Goal: Information Seeking & Learning: Learn about a topic

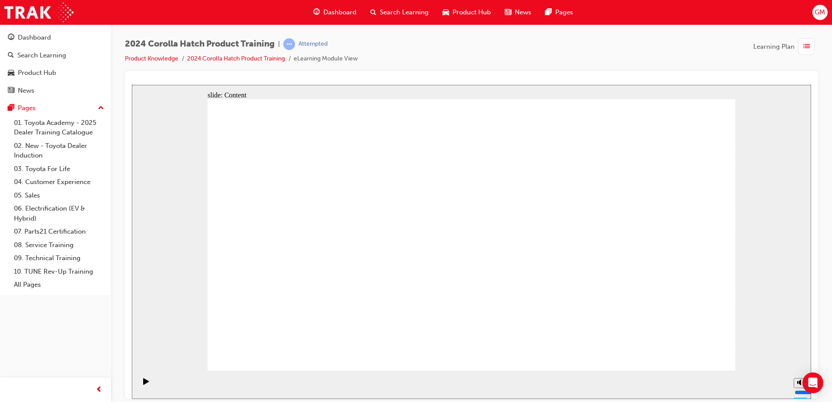
drag, startPoint x: 416, startPoint y: 194, endPoint x: 421, endPoint y: 194, distance: 5.7
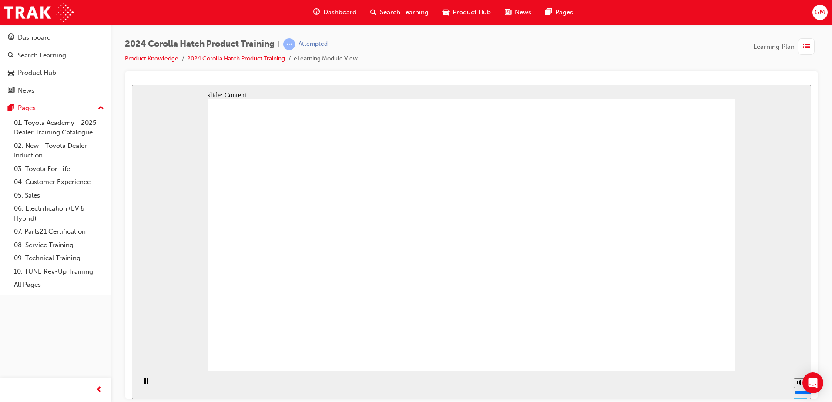
drag, startPoint x: 630, startPoint y: 110, endPoint x: 627, endPoint y: 114, distance: 4.7
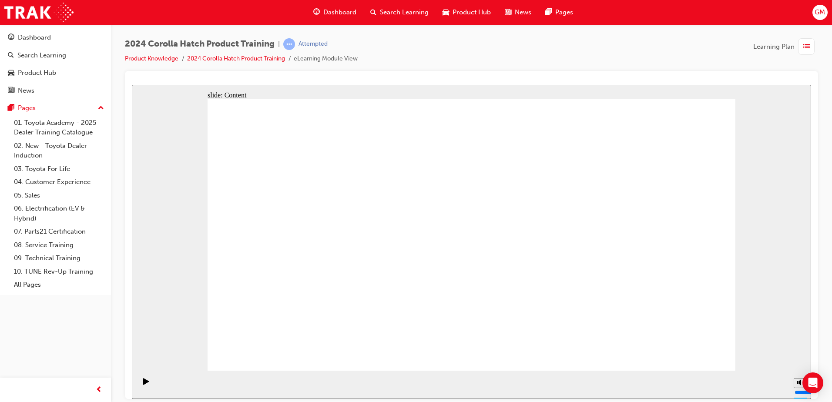
drag, startPoint x: 648, startPoint y: 287, endPoint x: 659, endPoint y: 317, distance: 31.4
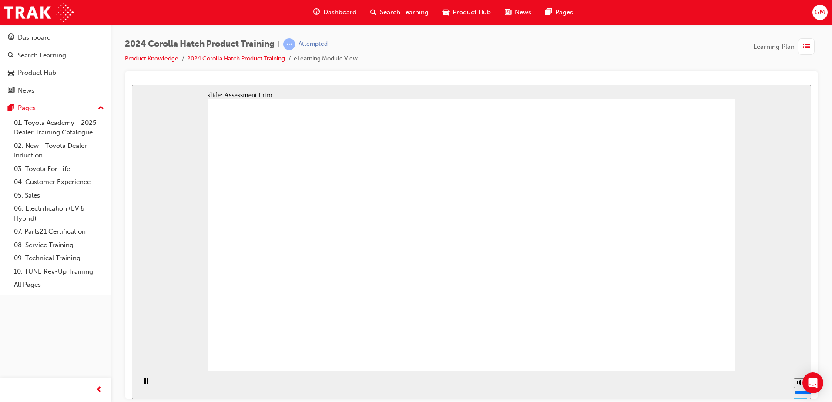
radio input "true"
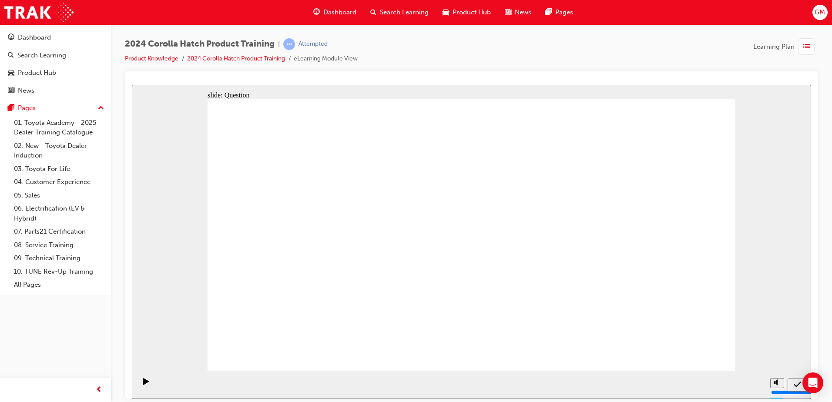
radio input "true"
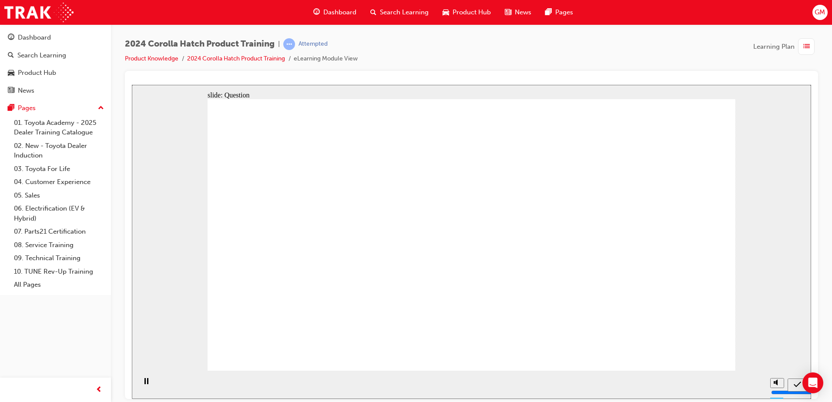
radio input "true"
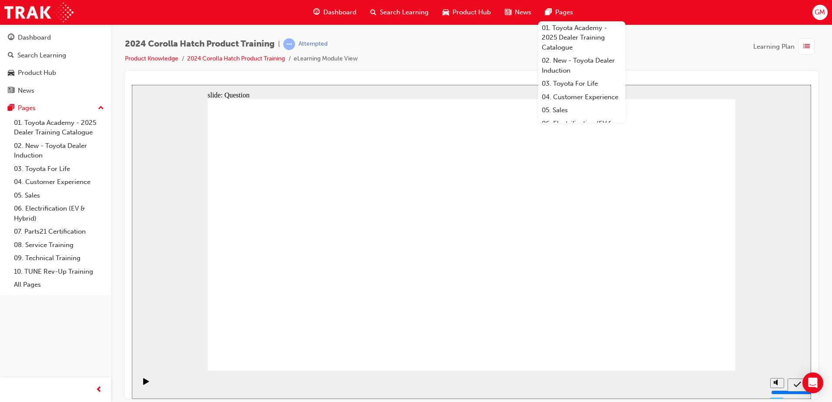
click at [511, 66] on div "2024 Corolla Hatch Product Training | Attempted Product Knowledge 2024 Corolla …" at bounding box center [471, 54] width 693 height 33
radio input "true"
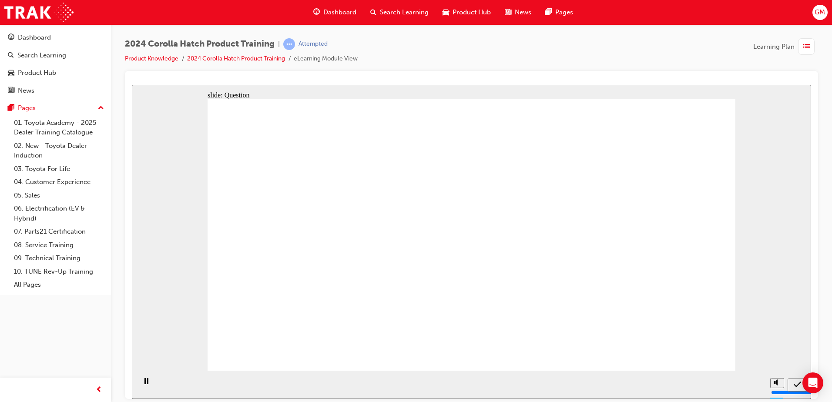
click at [664, 44] on div "2024 Corolla Hatch Product Training | Attempted Product Knowledge 2024 Corolla …" at bounding box center [471, 54] width 693 height 33
drag, startPoint x: 648, startPoint y: 228, endPoint x: 655, endPoint y: 296, distance: 68.3
drag, startPoint x: 394, startPoint y: 231, endPoint x: 309, endPoint y: 306, distance: 113.7
drag, startPoint x: 314, startPoint y: 237, endPoint x: 395, endPoint y: 317, distance: 113.8
drag, startPoint x: 547, startPoint y: 224, endPoint x: 449, endPoint y: 304, distance: 127.0
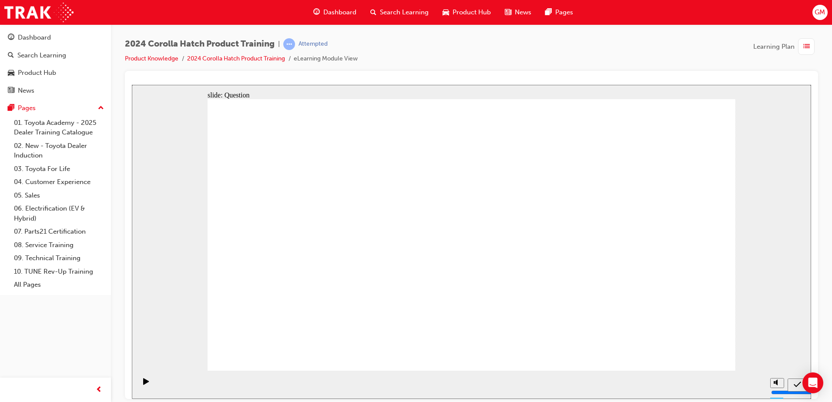
drag, startPoint x: 488, startPoint y: 232, endPoint x: 578, endPoint y: 313, distance: 122.0
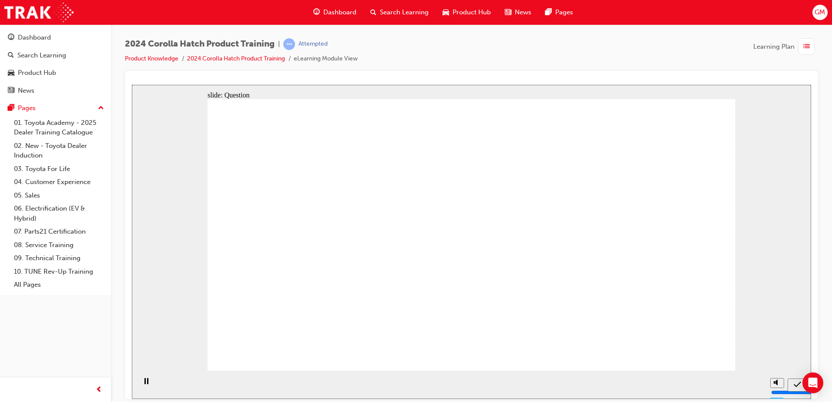
radio input "true"
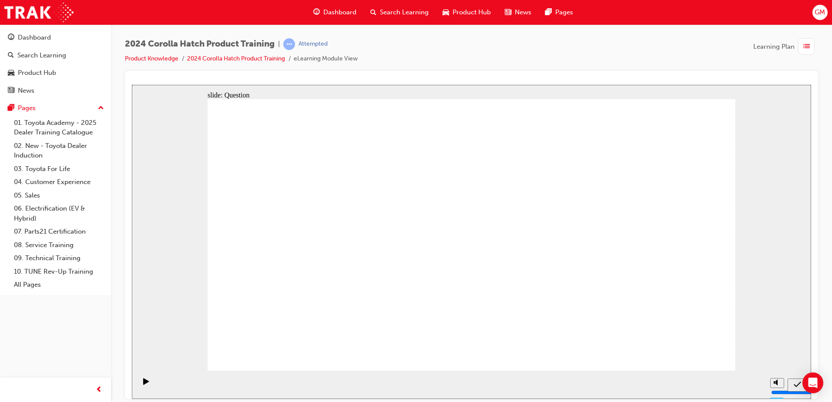
radio input "true"
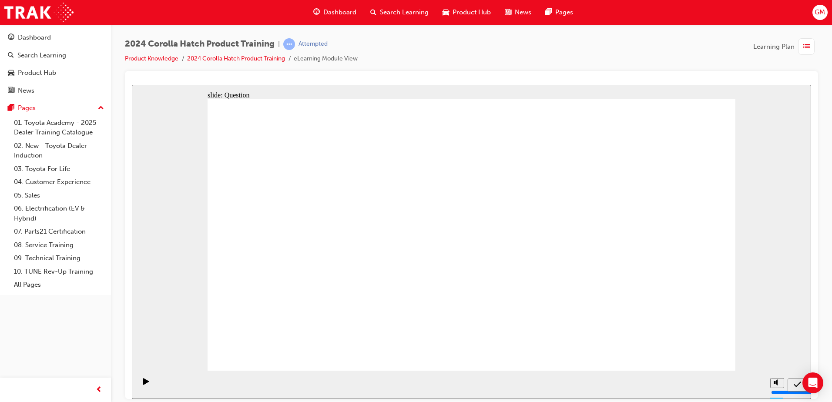
radio input "false"
radio input "true"
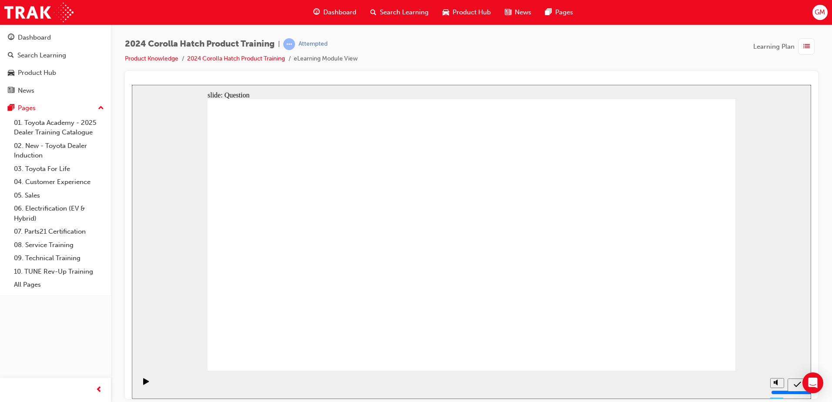
drag, startPoint x: 641, startPoint y: 219, endPoint x: 638, endPoint y: 303, distance: 84.0
drag, startPoint x: 379, startPoint y: 226, endPoint x: 301, endPoint y: 304, distance: 110.1
drag, startPoint x: 307, startPoint y: 237, endPoint x: 395, endPoint y: 312, distance: 116.6
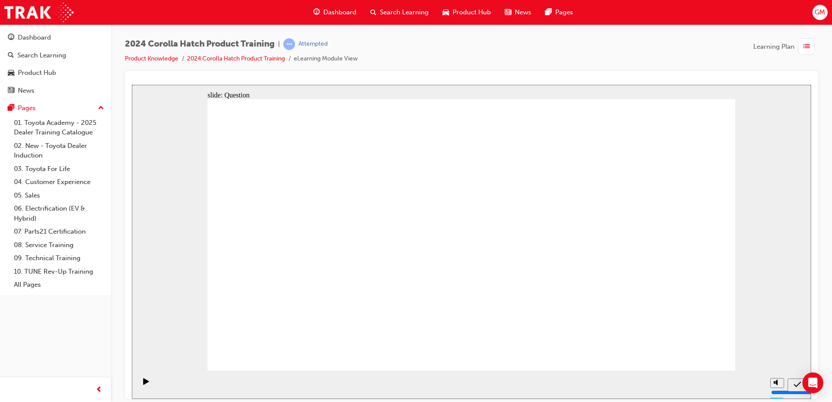
drag, startPoint x: 576, startPoint y: 224, endPoint x: 486, endPoint y: 297, distance: 116.2
drag, startPoint x: 485, startPoint y: 214, endPoint x: 564, endPoint y: 291, distance: 110.7
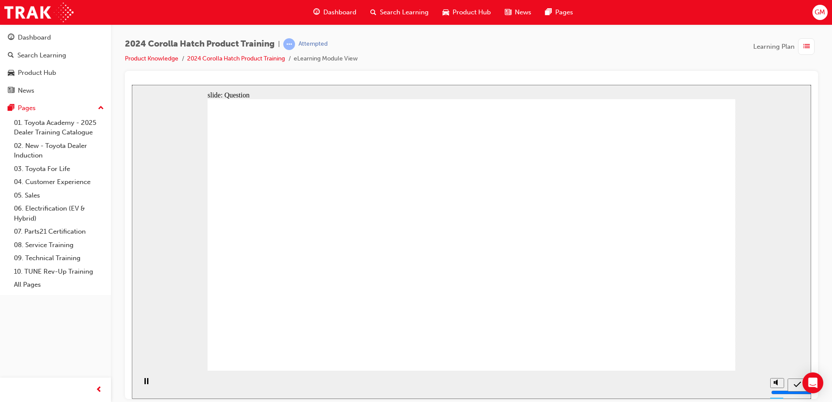
radio input "true"
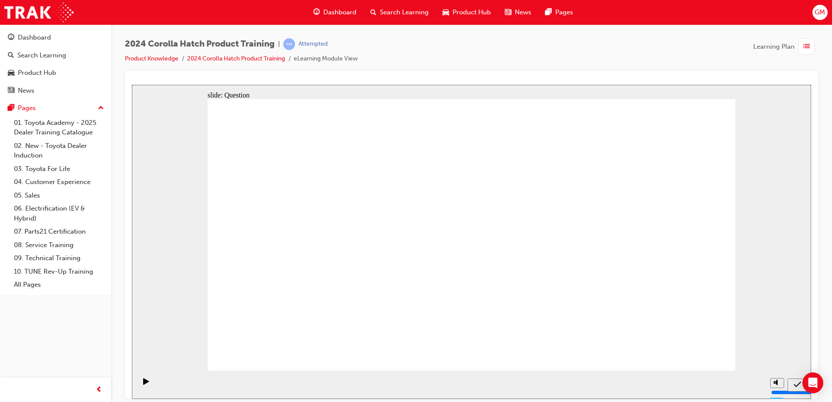
radio input "true"
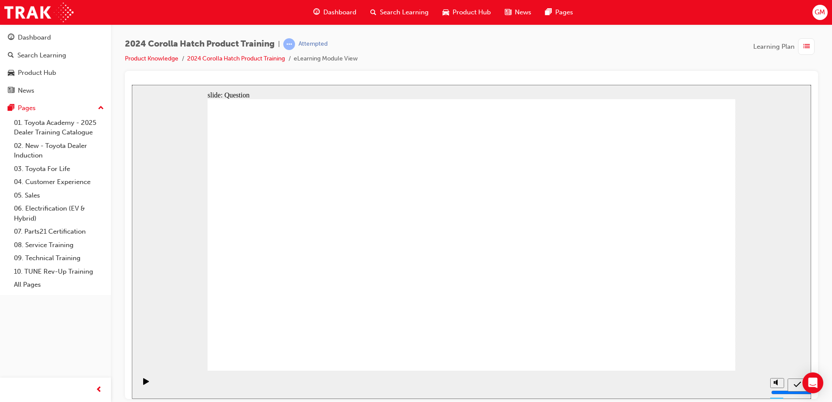
radio input "true"
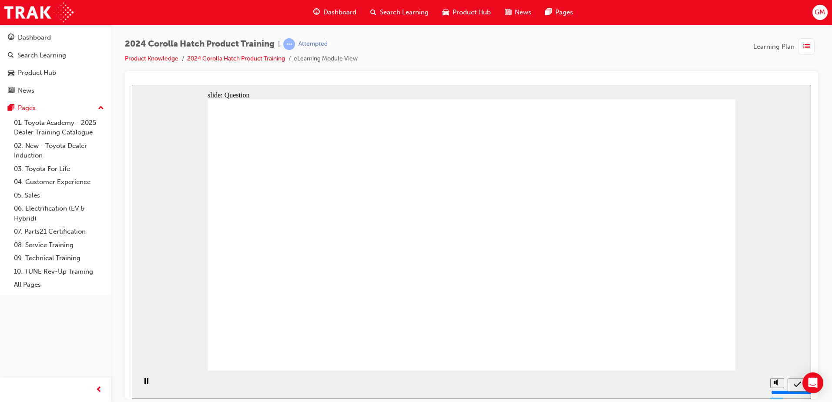
drag, startPoint x: 677, startPoint y: 227, endPoint x: 684, endPoint y: 321, distance: 93.4
drag, startPoint x: 367, startPoint y: 257, endPoint x: 263, endPoint y: 324, distance: 124.5
drag, startPoint x: 284, startPoint y: 227, endPoint x: 371, endPoint y: 294, distance: 109.3
drag, startPoint x: 488, startPoint y: 225, endPoint x: 572, endPoint y: 293, distance: 108.5
drag, startPoint x: 578, startPoint y: 243, endPoint x: 502, endPoint y: 315, distance: 104.9
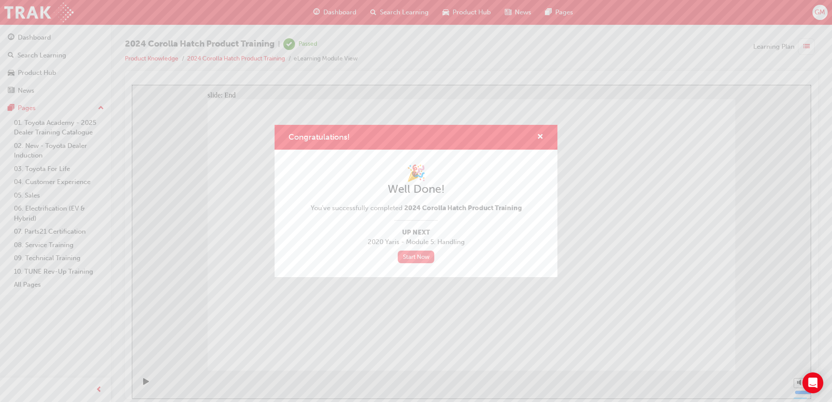
click at [424, 258] on link "Start Now" at bounding box center [416, 257] width 37 height 13
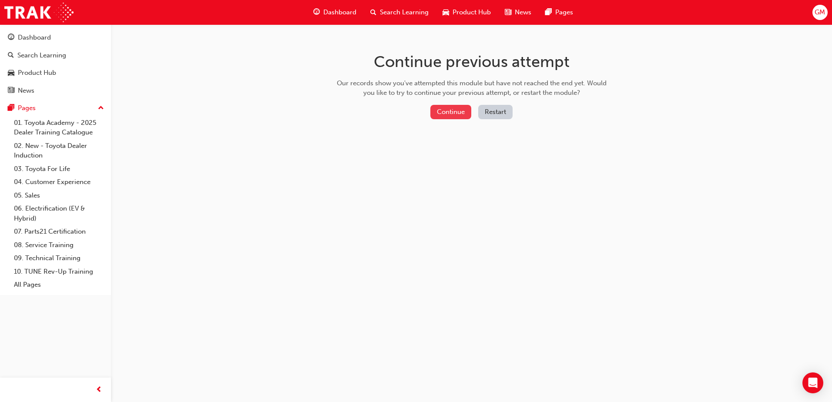
click at [461, 113] on button "Continue" at bounding box center [450, 112] width 41 height 14
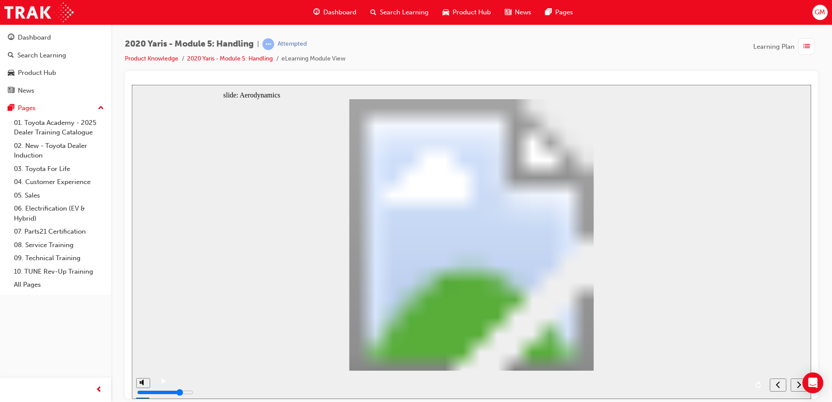
click at [161, 383] on icon "play/pause" at bounding box center [163, 380] width 5 height 6
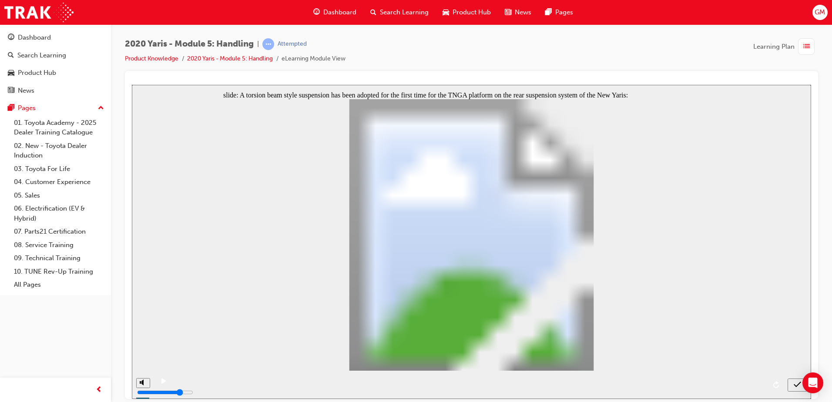
radio input "true"
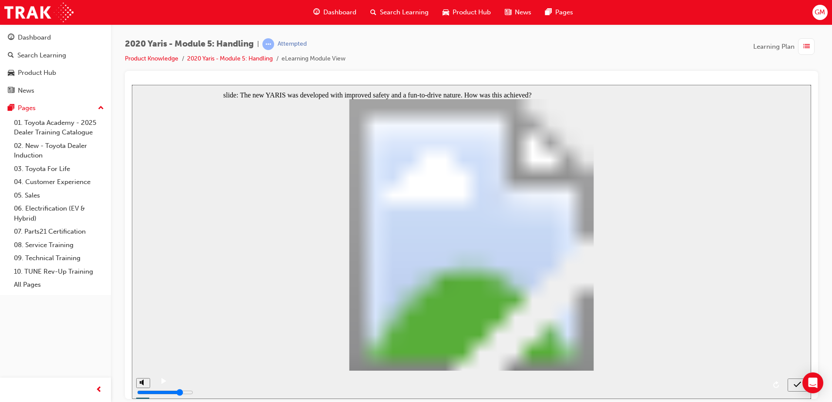
radio input "true"
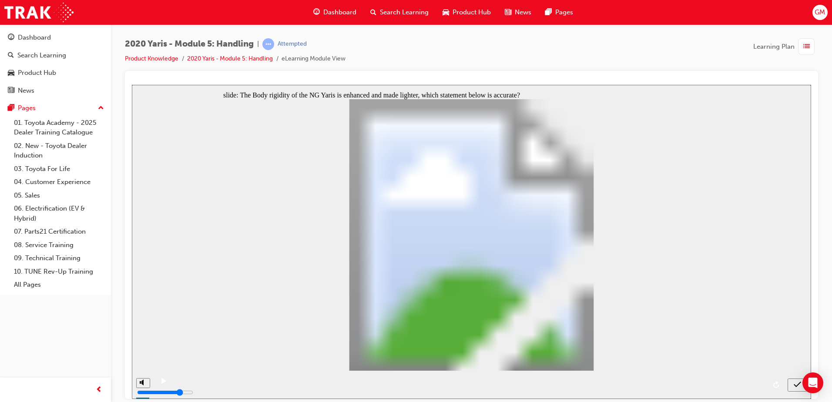
radio input "true"
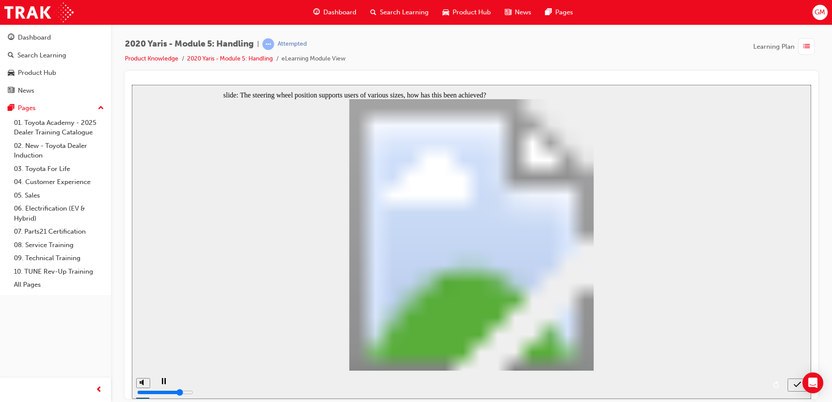
radio input "true"
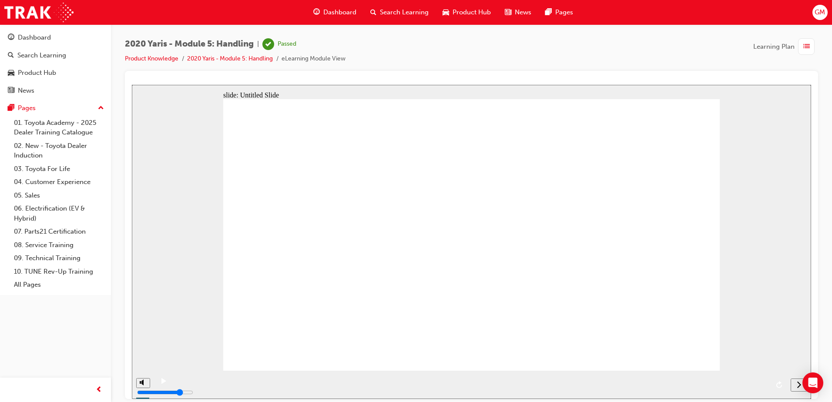
click at [797, 387] on icon "next" at bounding box center [798, 384] width 4 height 8
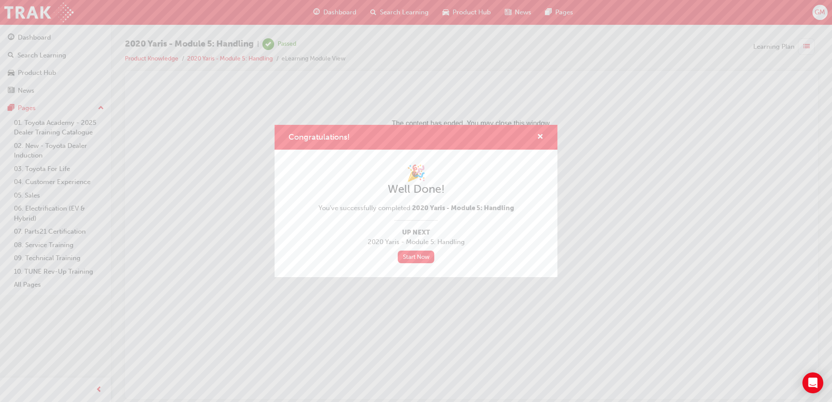
click at [535, 132] on div "Congratulations!" at bounding box center [536, 137] width 13 height 11
click at [534, 135] on div "Congratulations!" at bounding box center [536, 137] width 13 height 11
click at [538, 134] on span "cross-icon" at bounding box center [540, 138] width 7 height 8
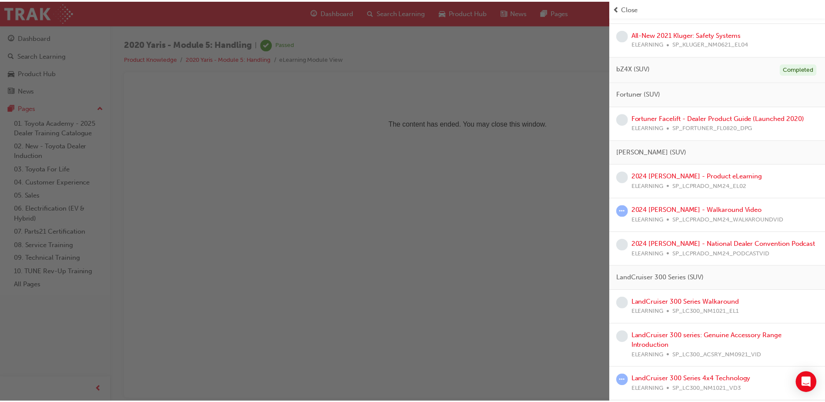
scroll to position [808, 0]
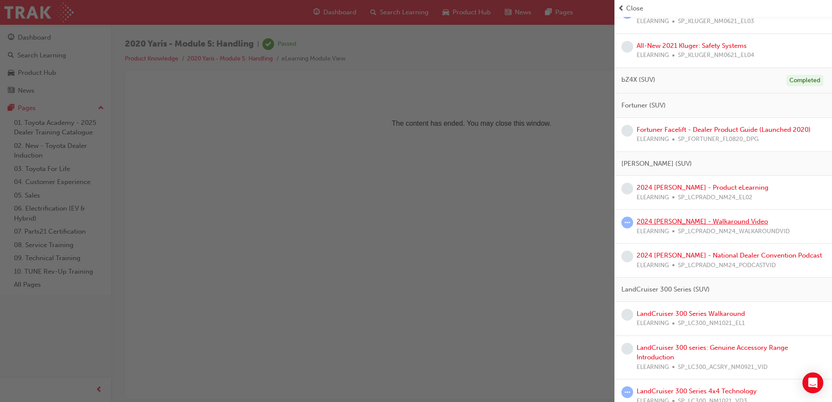
click at [659, 221] on link "2024 [PERSON_NAME] - Walkaround Video" at bounding box center [701, 221] width 131 height 8
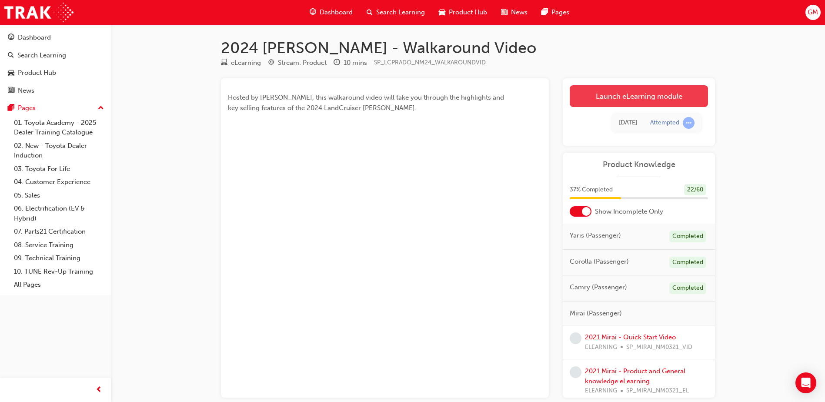
click at [633, 86] on link "Launch eLearning module" at bounding box center [639, 96] width 138 height 22
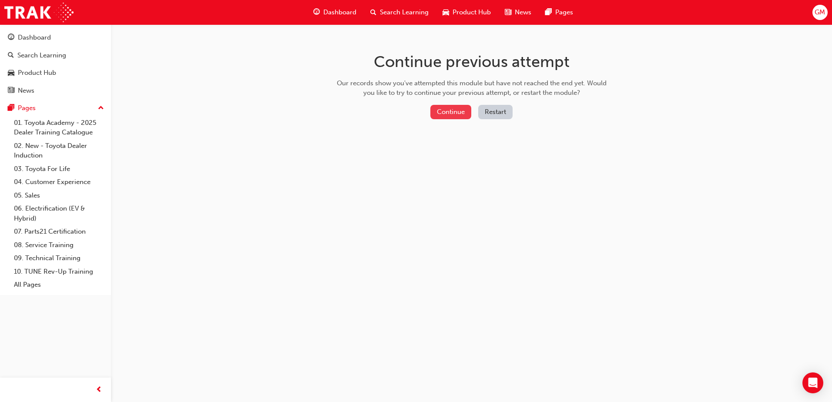
click at [454, 113] on button "Continue" at bounding box center [450, 112] width 41 height 14
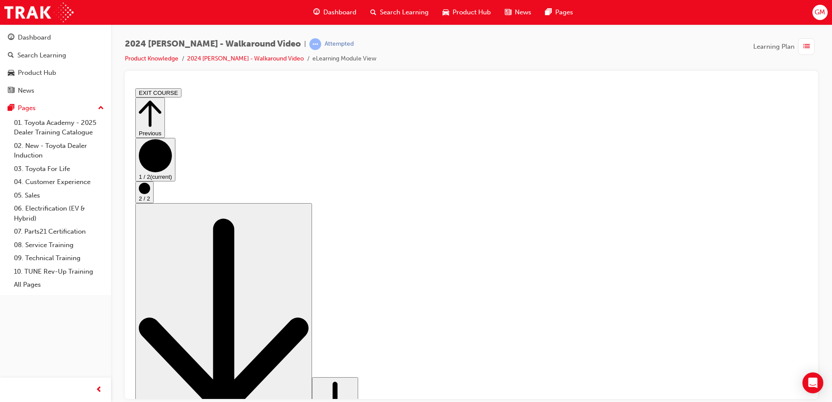
drag, startPoint x: 707, startPoint y: 355, endPoint x: 749, endPoint y: 355, distance: 42.2
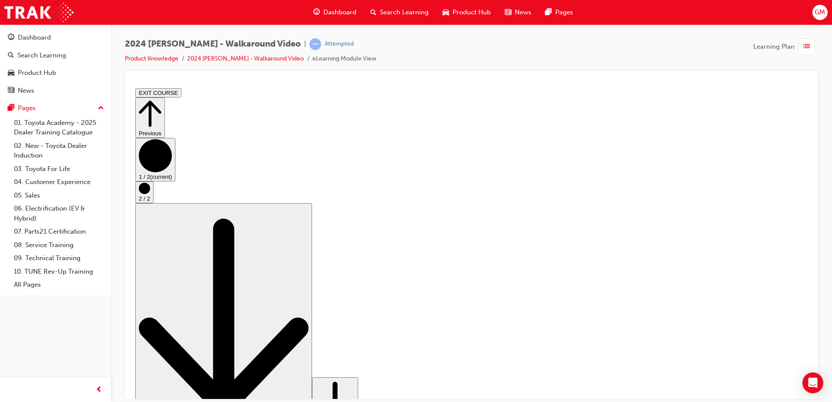
click at [150, 194] on circle "Step controls" at bounding box center [144, 187] width 11 height 11
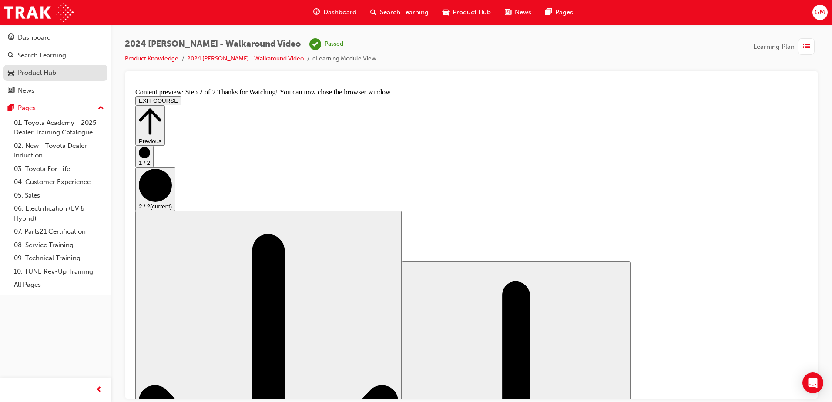
click at [55, 77] on div "Product Hub" at bounding box center [37, 73] width 38 height 10
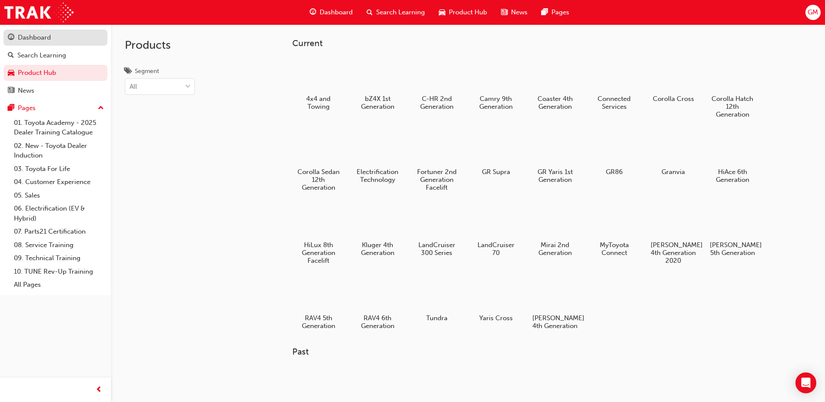
click at [36, 39] on div "Dashboard" at bounding box center [34, 38] width 33 height 10
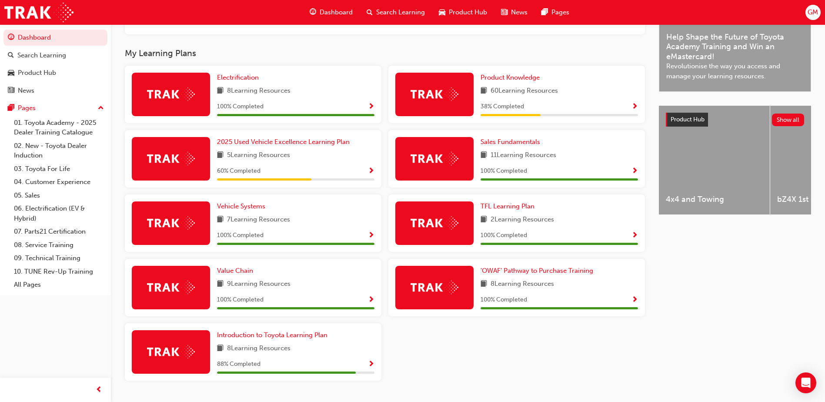
scroll to position [271, 0]
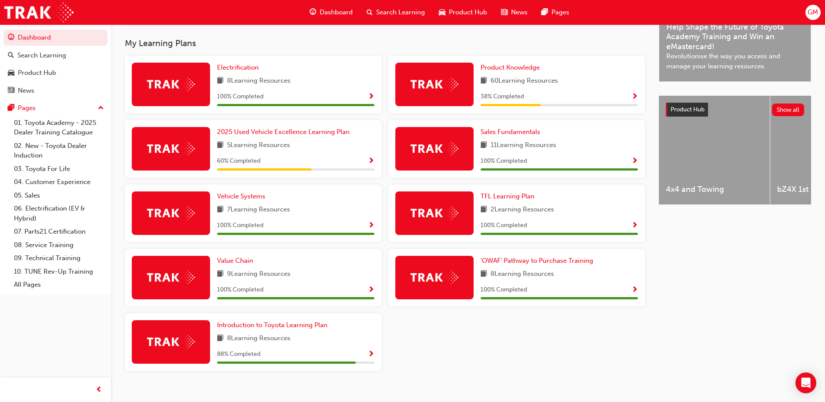
click at [636, 99] on span "Show Progress" at bounding box center [634, 97] width 7 height 8
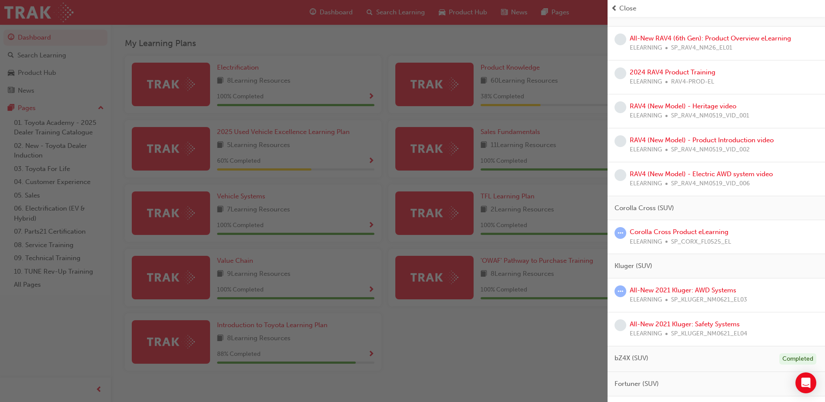
scroll to position [522, 0]
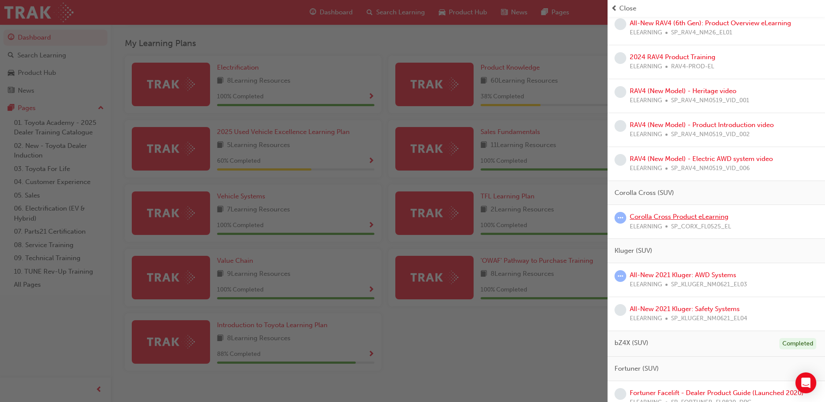
click at [709, 216] on link "Corolla Cross Product eLearning" at bounding box center [679, 217] width 99 height 8
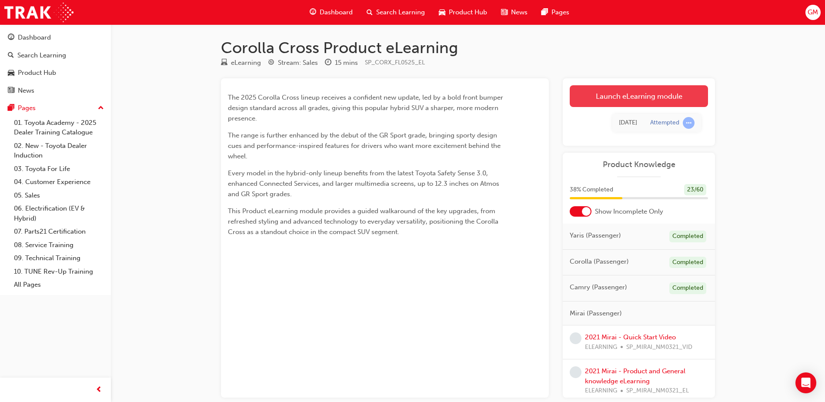
click at [599, 102] on link "Launch eLearning module" at bounding box center [639, 96] width 138 height 22
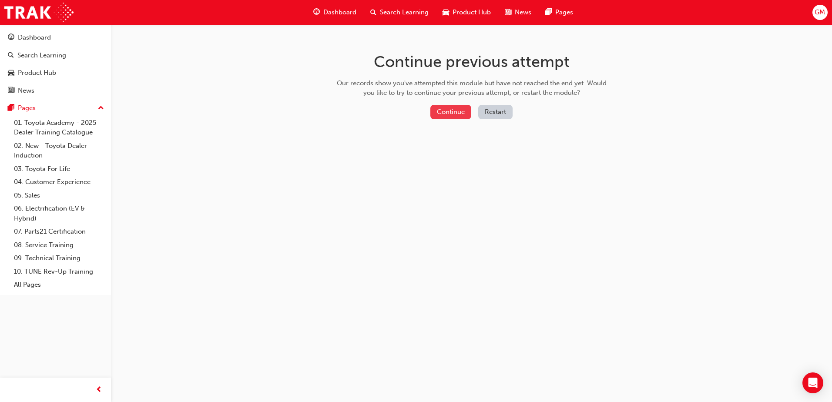
click at [454, 111] on button "Continue" at bounding box center [450, 112] width 41 height 14
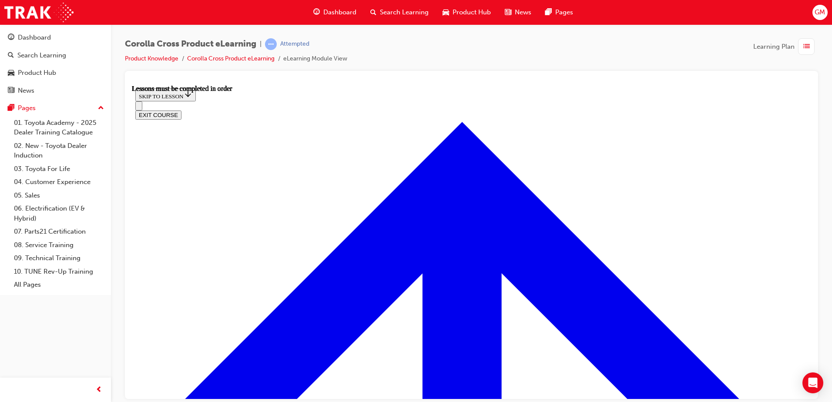
scroll to position [826, 0]
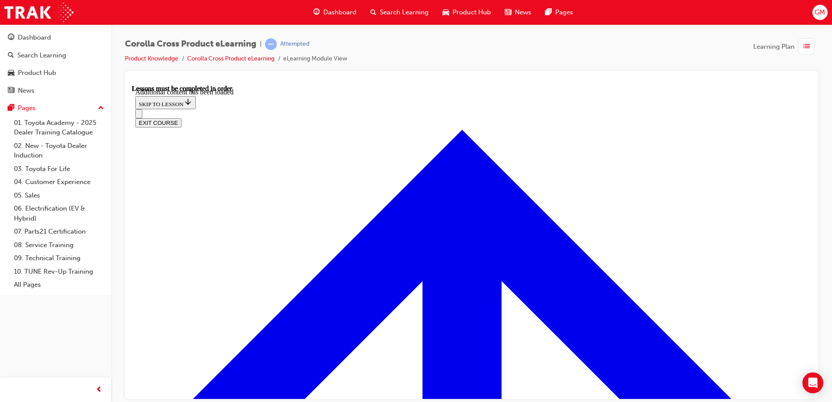
scroll to position [1235, 0]
radio input "true"
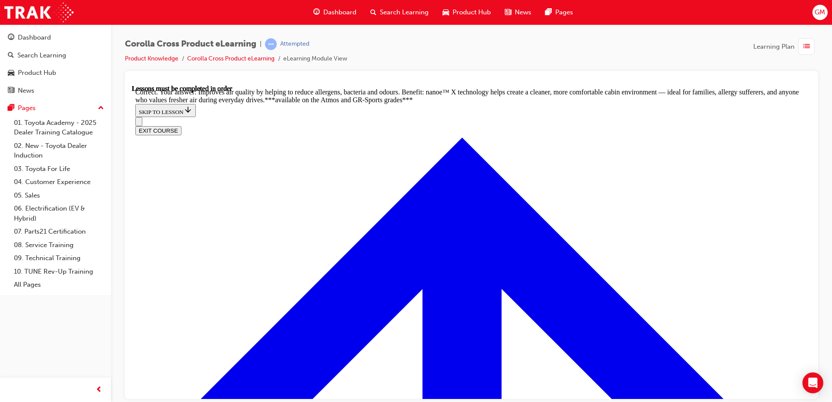
scroll to position [1670, 0]
radio input "true"
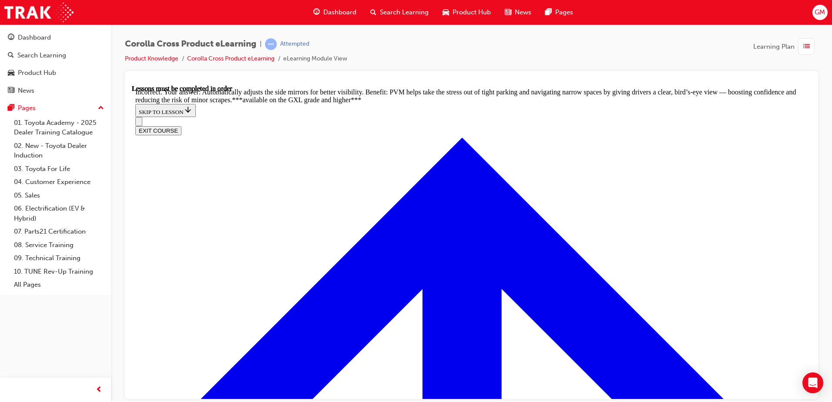
scroll to position [1847, 0]
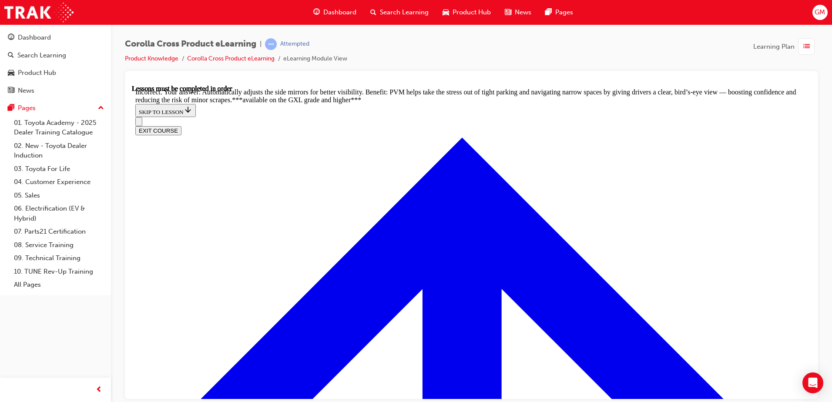
radio input "true"
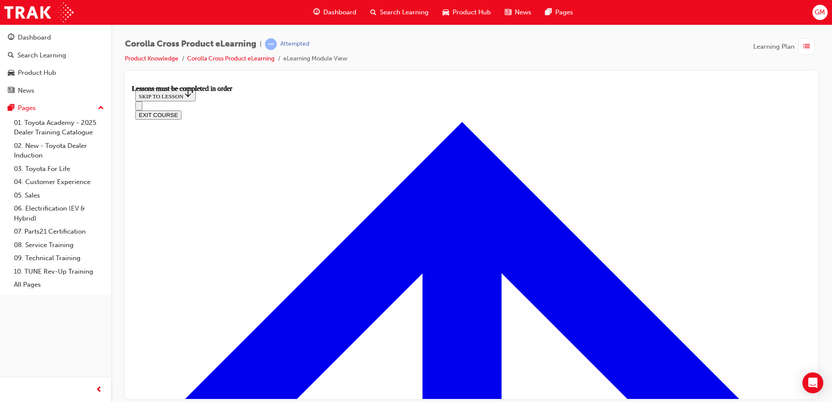
scroll to position [770, 0]
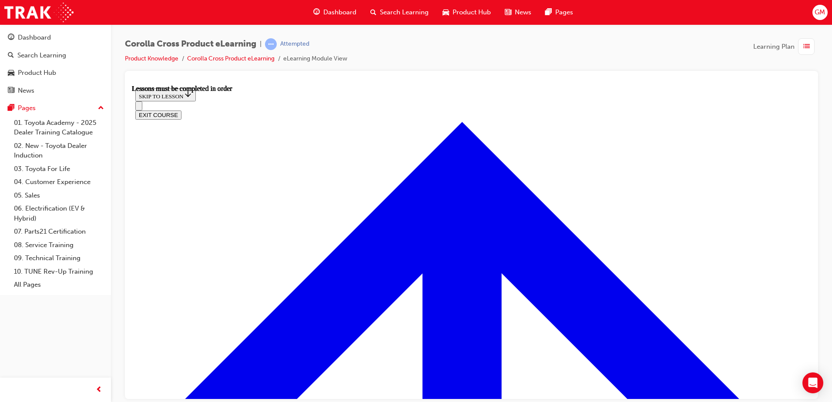
scroll to position [154, 0]
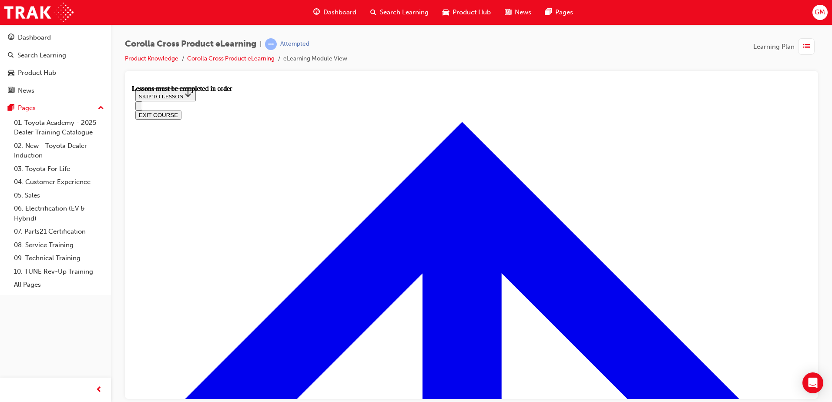
scroll to position [154, 0]
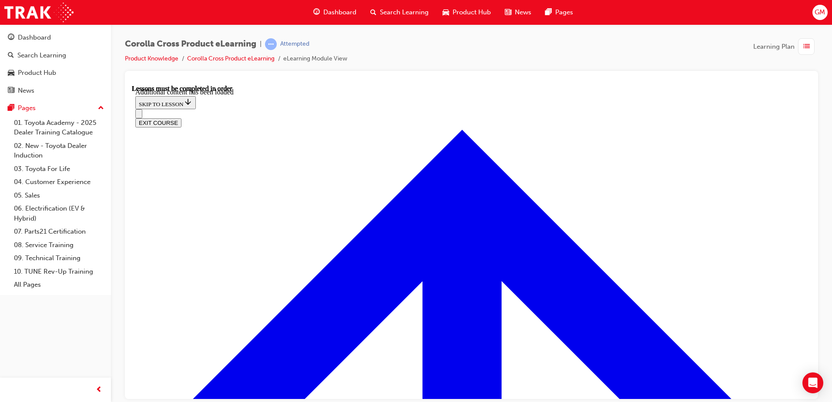
scroll to position [1310, 0]
radio input "true"
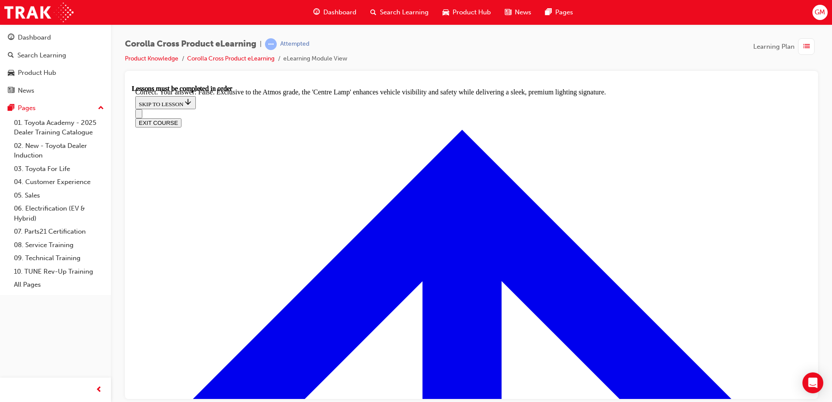
scroll to position [1536, 0]
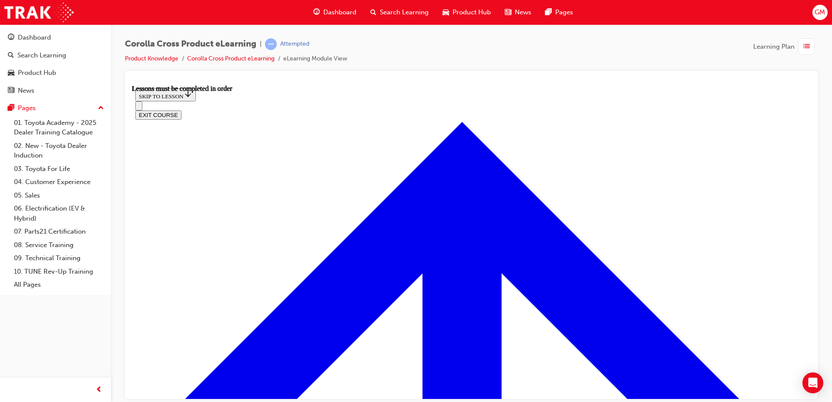
scroll to position [770, 0]
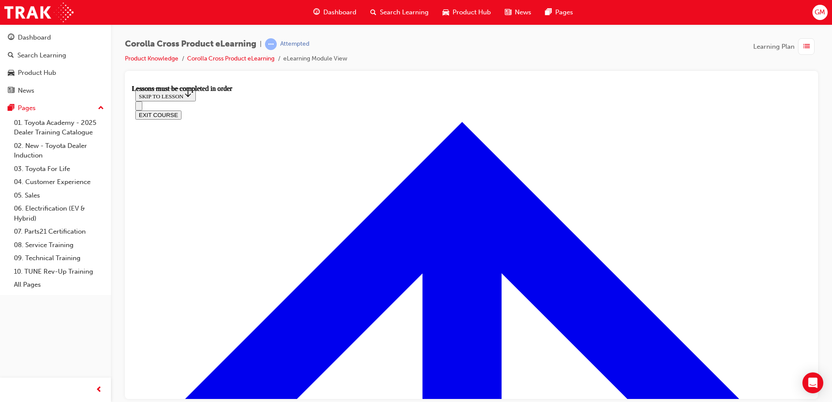
scroll to position [669, 0]
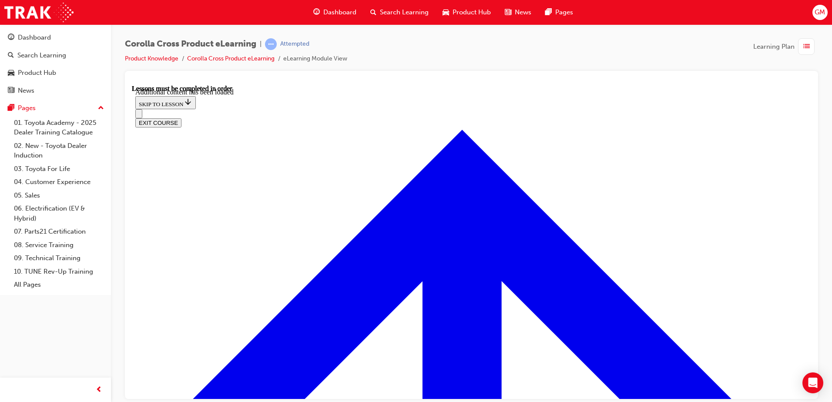
scroll to position [1063, 0]
radio input "true"
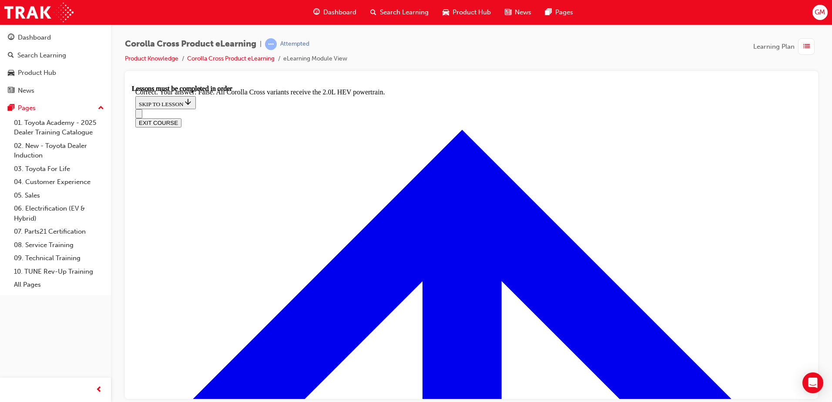
scroll to position [1214, 0]
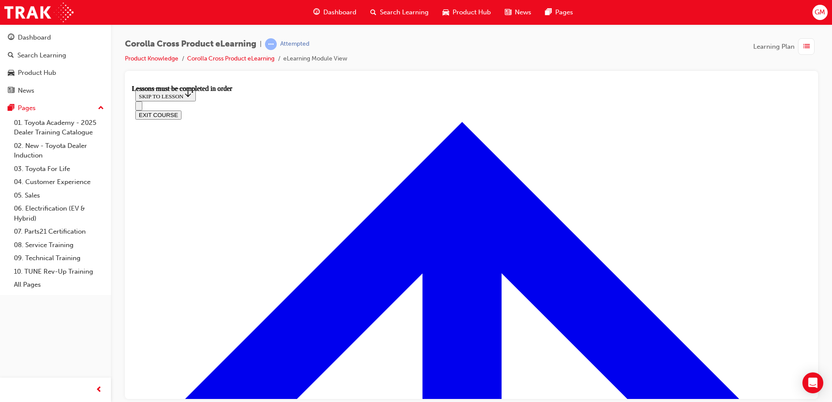
scroll to position [777, 0]
